Goal: Information Seeking & Learning: Learn about a topic

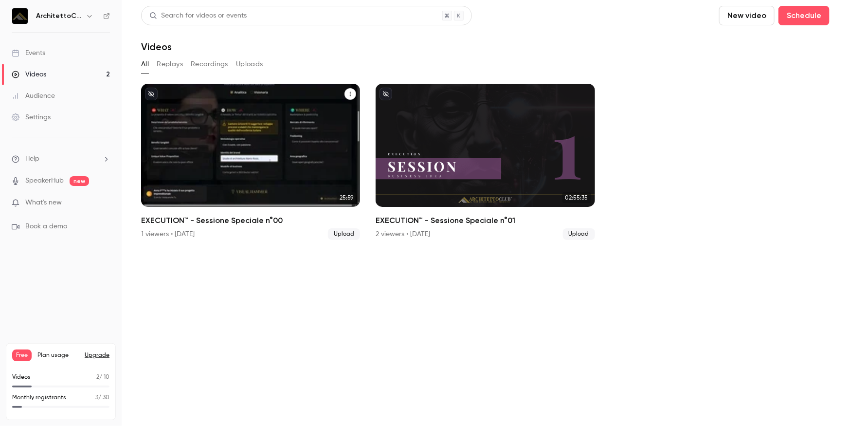
click at [312, 127] on div "EXECUTION™ - Sessione Speciale n°00" at bounding box center [250, 145] width 219 height 123
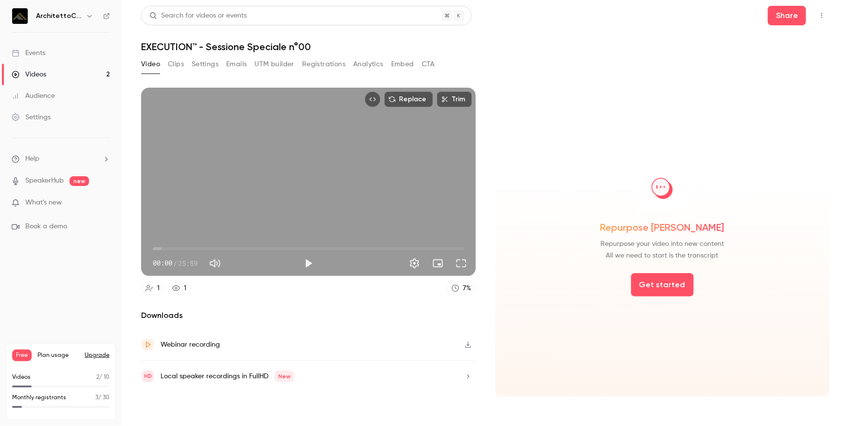
click at [355, 64] on button "Analytics" at bounding box center [368, 64] width 30 height 16
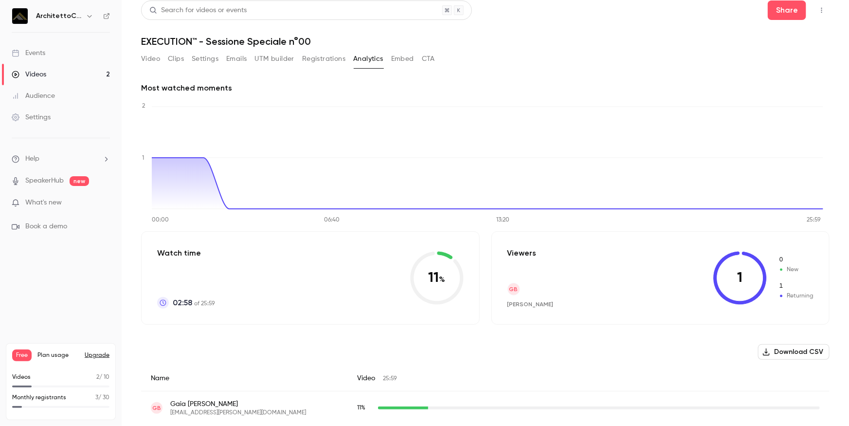
scroll to position [11, 0]
